Goal: Task Accomplishment & Management: Use online tool/utility

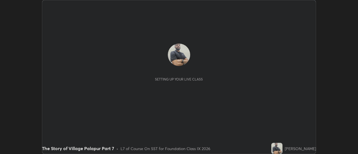
scroll to position [154, 358]
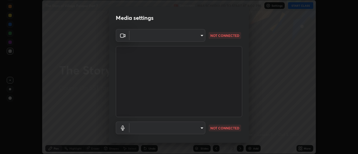
type input "default"
click at [197, 36] on body "Erase all The Story of Village Palapur Part 7 Recording WAS SCHEDULED TO START …" at bounding box center [179, 77] width 358 height 154
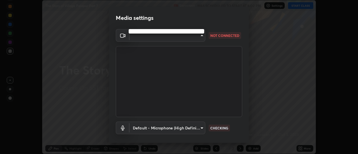
click at [193, 36] on div at bounding box center [179, 77] width 358 height 154
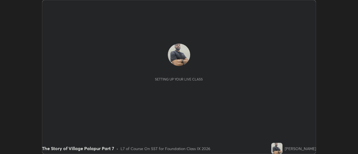
scroll to position [154, 358]
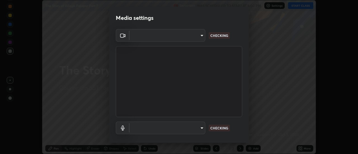
type input "4eebad9fb2b760257747d3faba0537f77ebfd590b97cb0ff6e10e17389be776b"
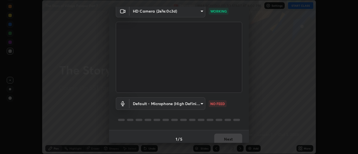
scroll to position [29, 0]
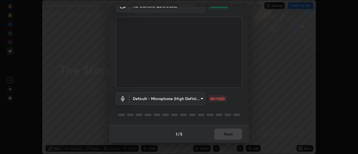
click at [195, 100] on body "Erase all The Story of Village Palapur Part 7 Recording WAS SCHEDULED TO START …" at bounding box center [179, 77] width 358 height 154
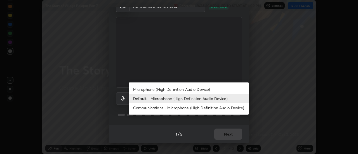
click at [210, 108] on li "Communications - Microphone (High Definition Audio Device)" at bounding box center [189, 107] width 120 height 9
type input "communications"
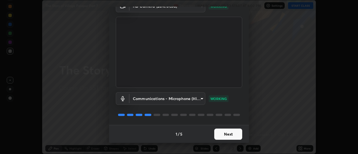
click at [225, 135] on button "Next" at bounding box center [228, 134] width 28 height 11
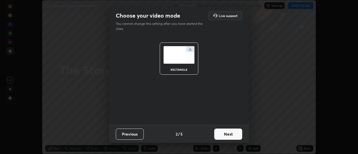
click at [224, 135] on button "Next" at bounding box center [228, 134] width 28 height 11
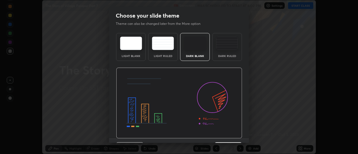
scroll to position [14, 0]
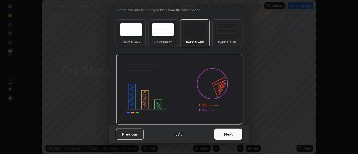
click at [220, 136] on button "Next" at bounding box center [228, 134] width 28 height 11
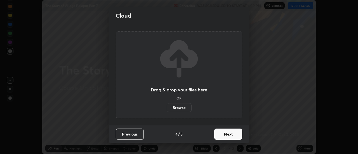
click at [221, 136] on button "Next" at bounding box center [228, 134] width 28 height 11
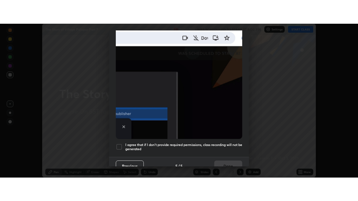
scroll to position [143, 0]
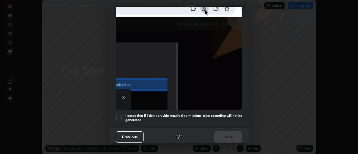
click at [119, 116] on div at bounding box center [119, 117] width 7 height 7
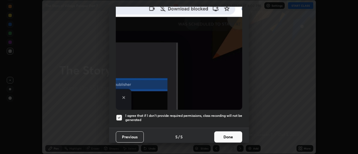
click at [221, 133] on button "Done" at bounding box center [228, 136] width 28 height 11
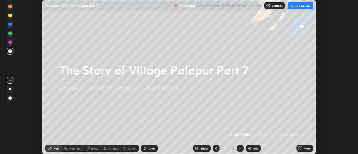
click at [249, 148] on img at bounding box center [249, 148] width 4 height 4
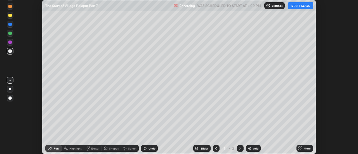
click at [298, 7] on button "START CLASS" at bounding box center [300, 5] width 25 height 7
click at [301, 148] on icon at bounding box center [300, 148] width 4 height 4
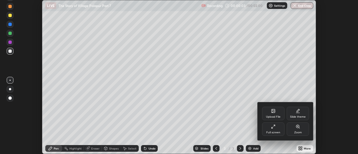
click at [274, 133] on div "Full screen" at bounding box center [273, 132] width 14 height 3
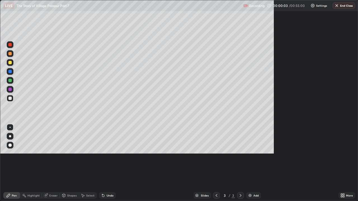
scroll to position [201, 358]
